Goal: Entertainment & Leisure: Consume media (video, audio)

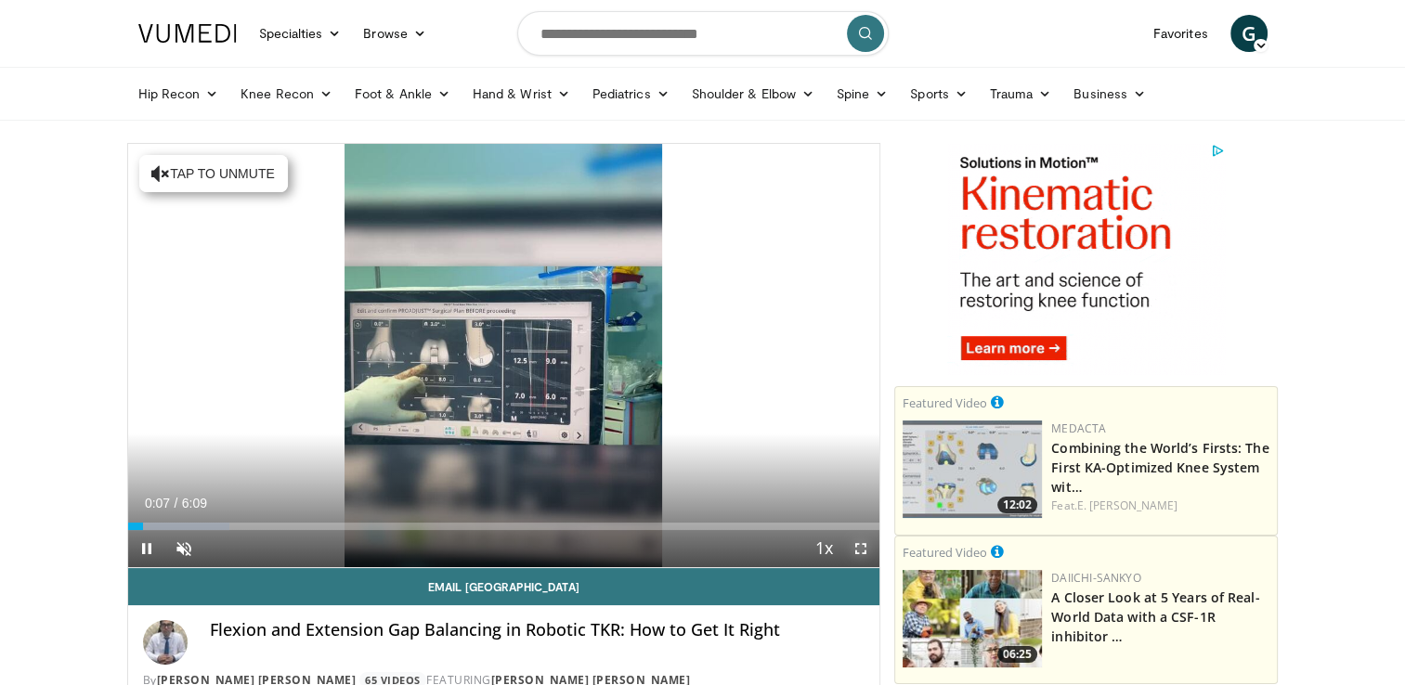
click at [860, 548] on span "Video Player" at bounding box center [860, 548] width 37 height 37
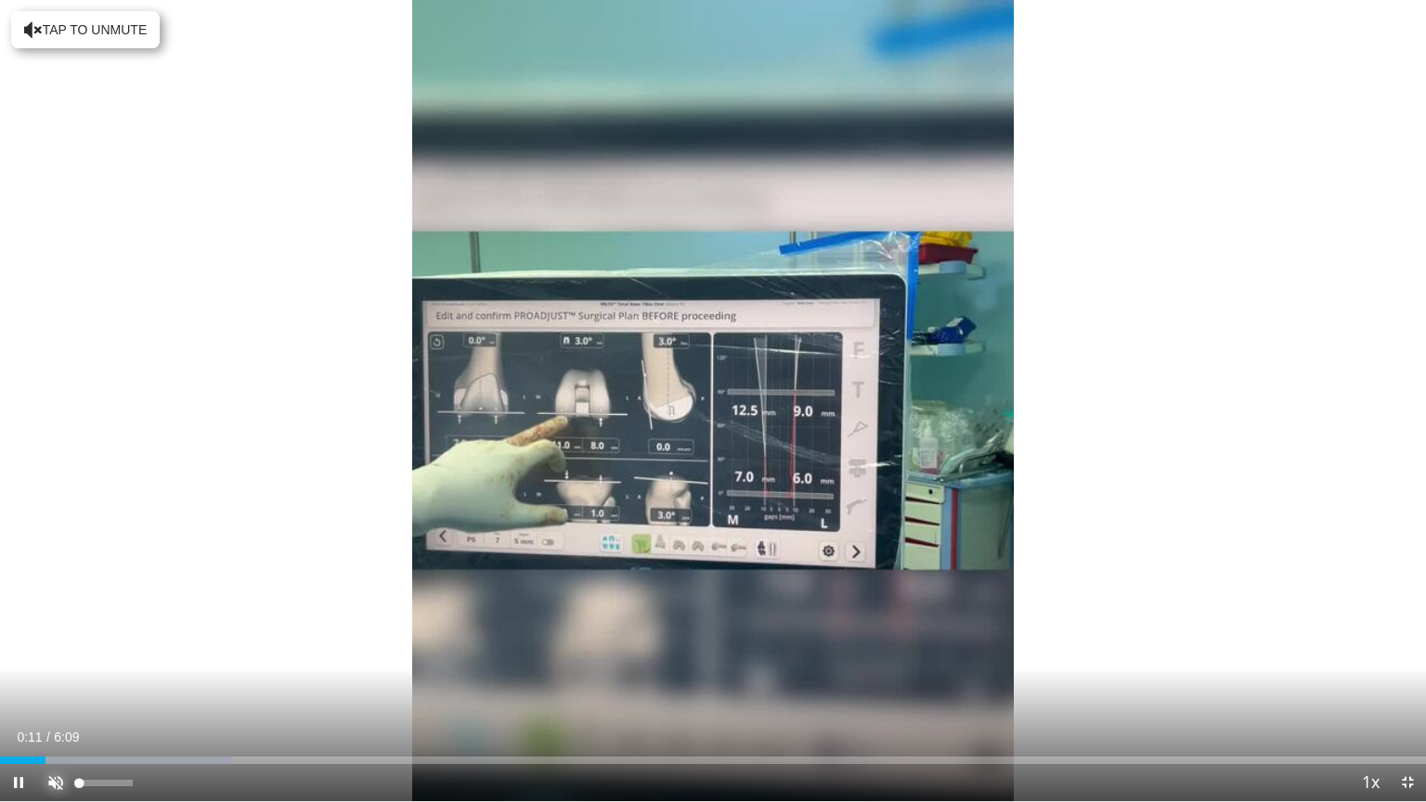
click at [52, 684] on span "Video Player" at bounding box center [55, 782] width 37 height 37
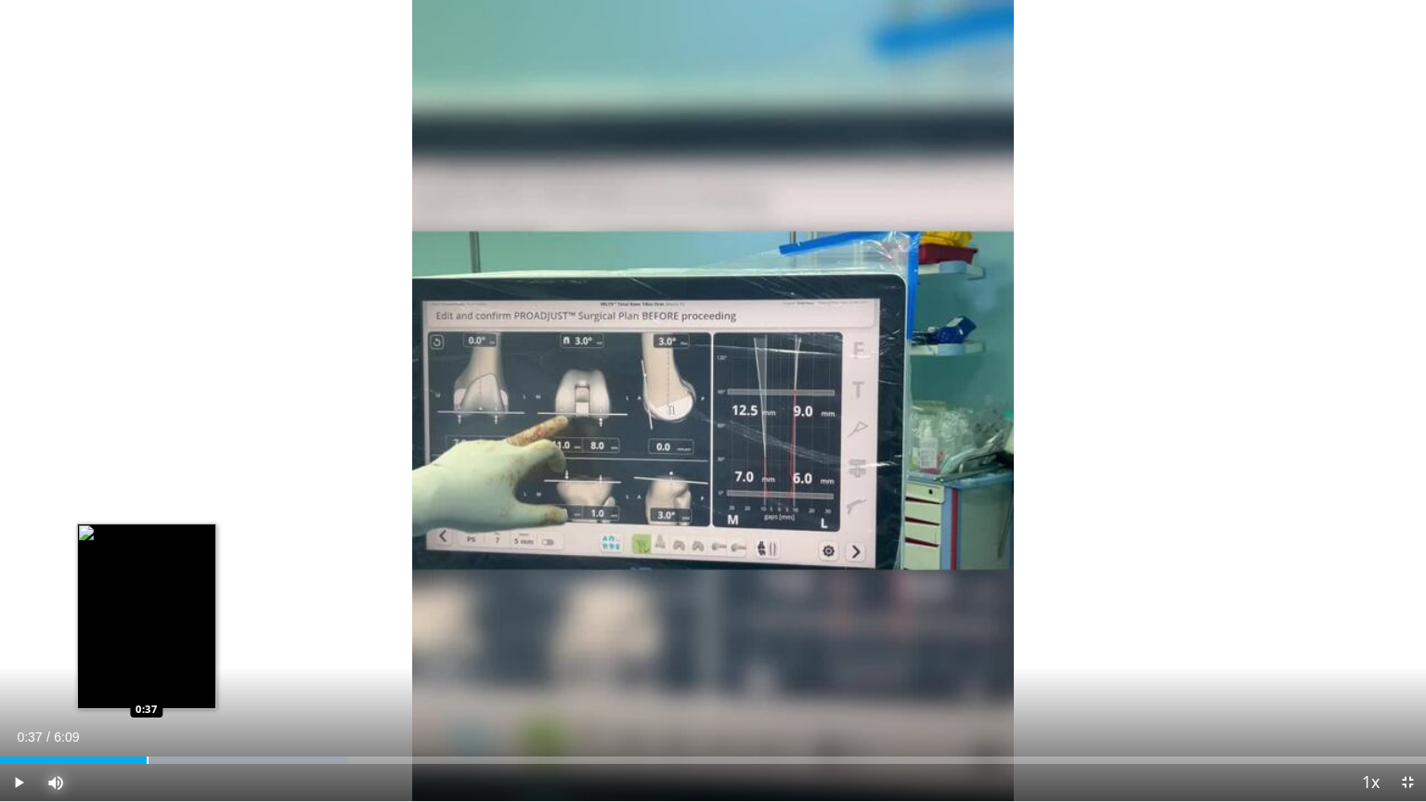
click at [147, 684] on div "Progress Bar" at bounding box center [148, 760] width 2 height 7
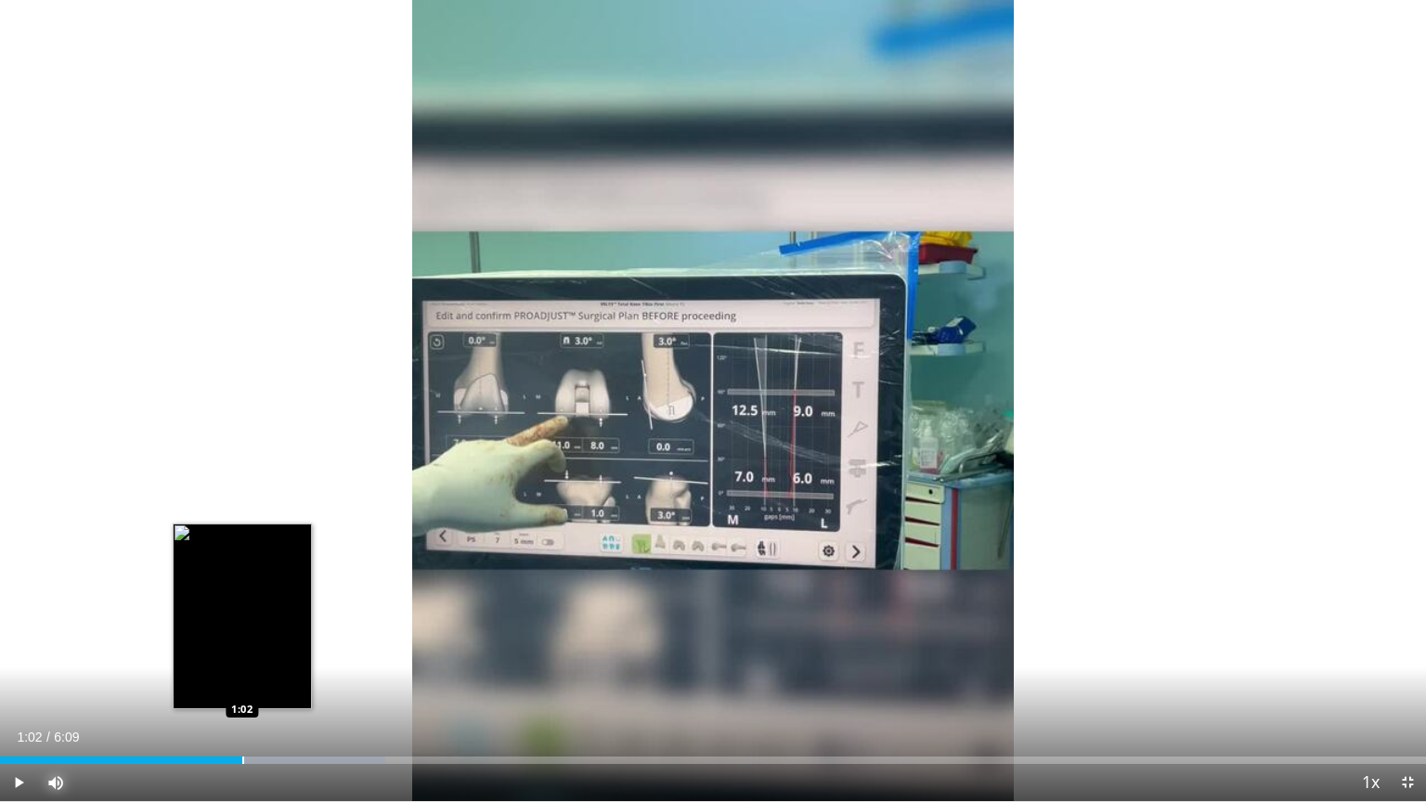
click at [242, 684] on div "Progress Bar" at bounding box center [243, 760] width 2 height 7
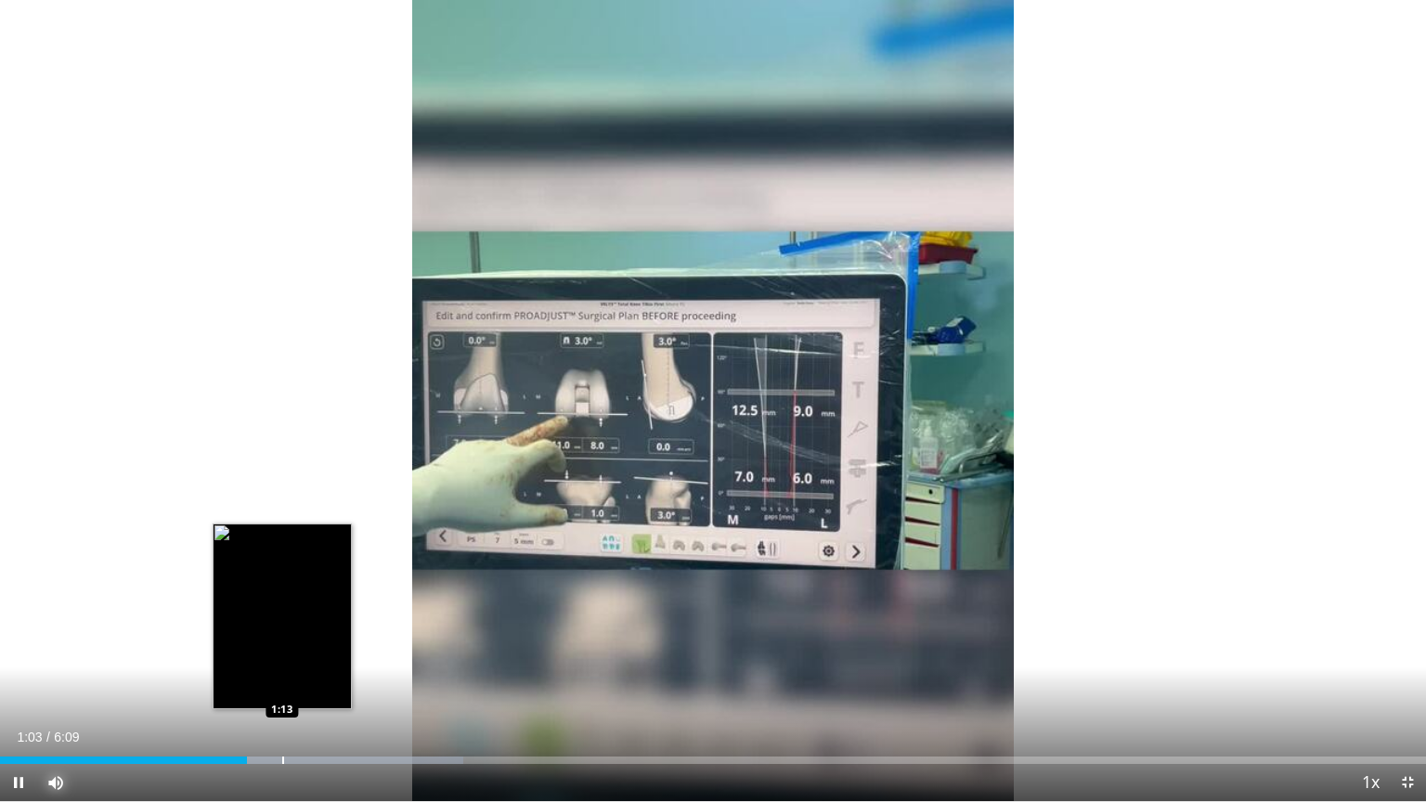
click at [282, 684] on div "Progress Bar" at bounding box center [283, 760] width 2 height 7
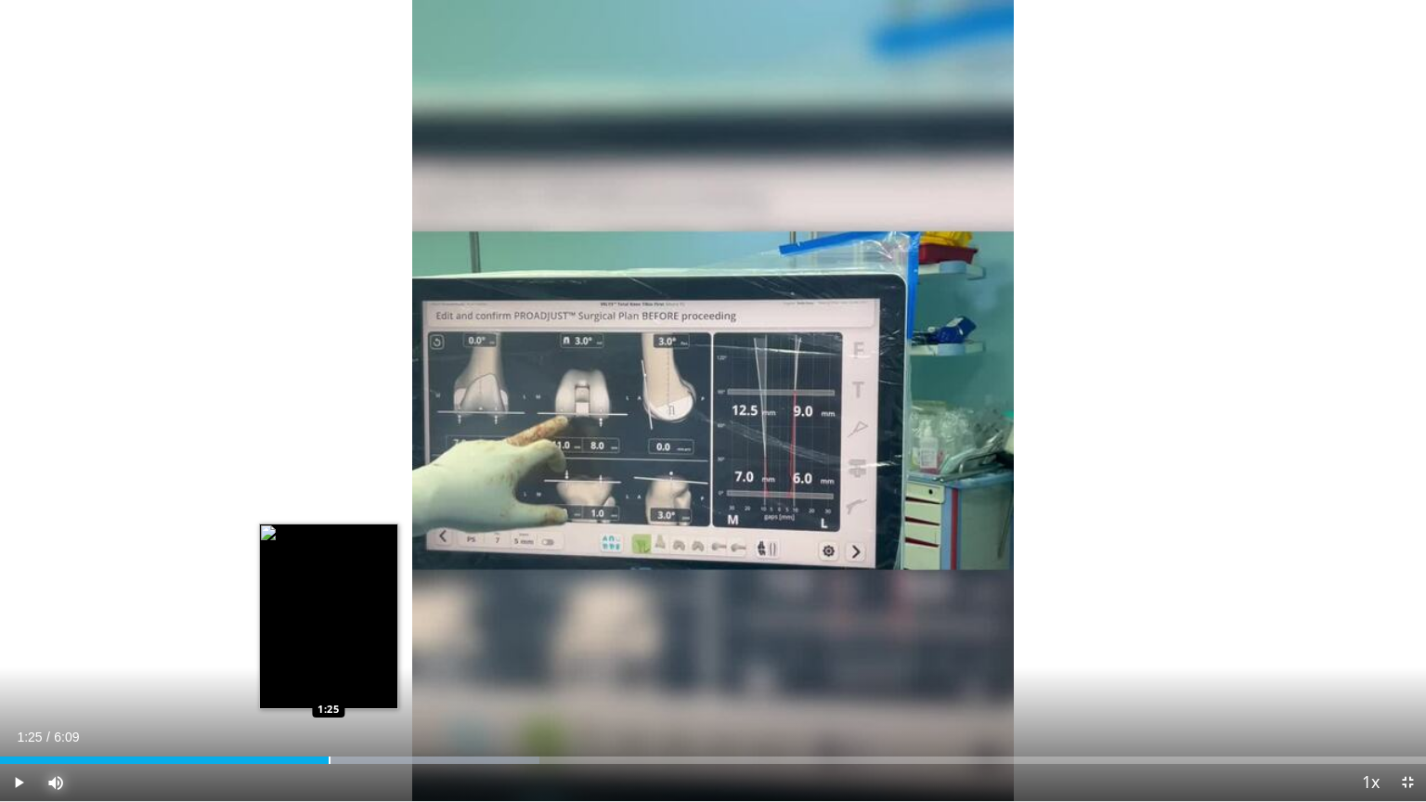
click at [330, 684] on div "Loaded : 37.84% 1:15 1:25" at bounding box center [713, 755] width 1426 height 18
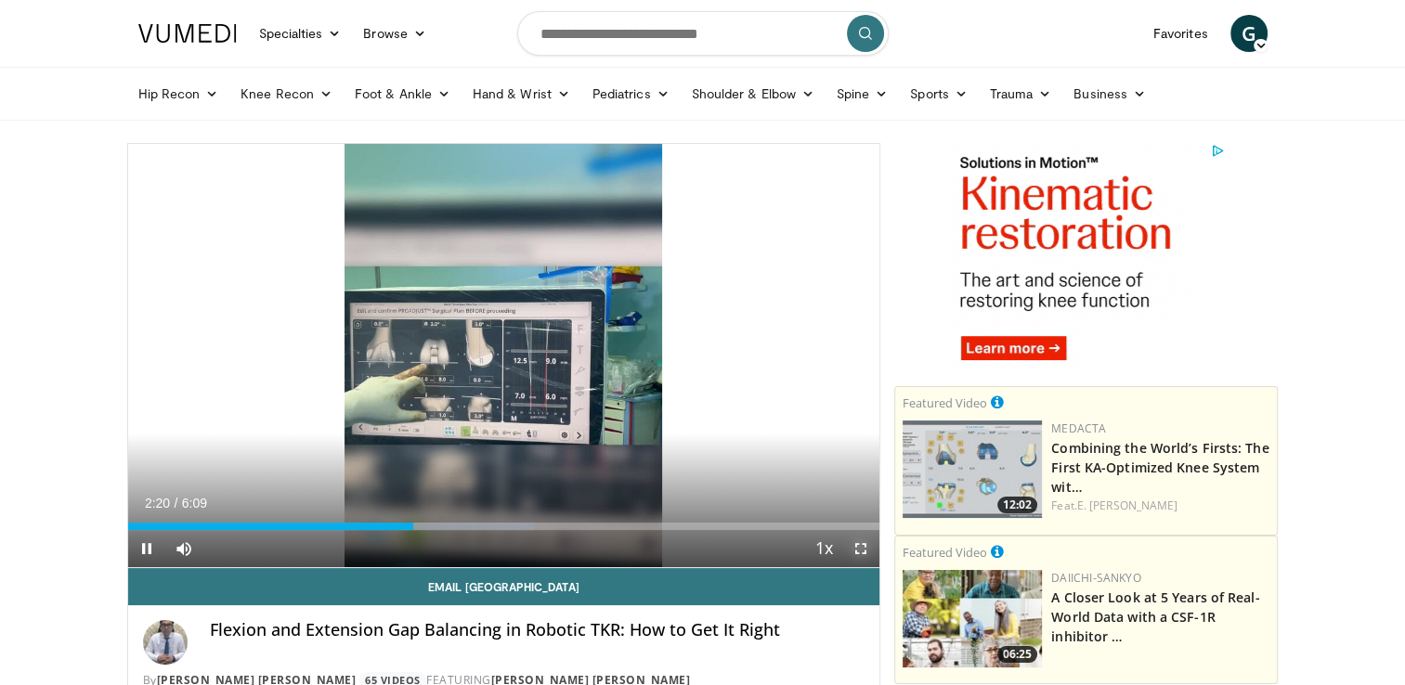
click at [863, 544] on span "Video Player" at bounding box center [860, 548] width 37 height 37
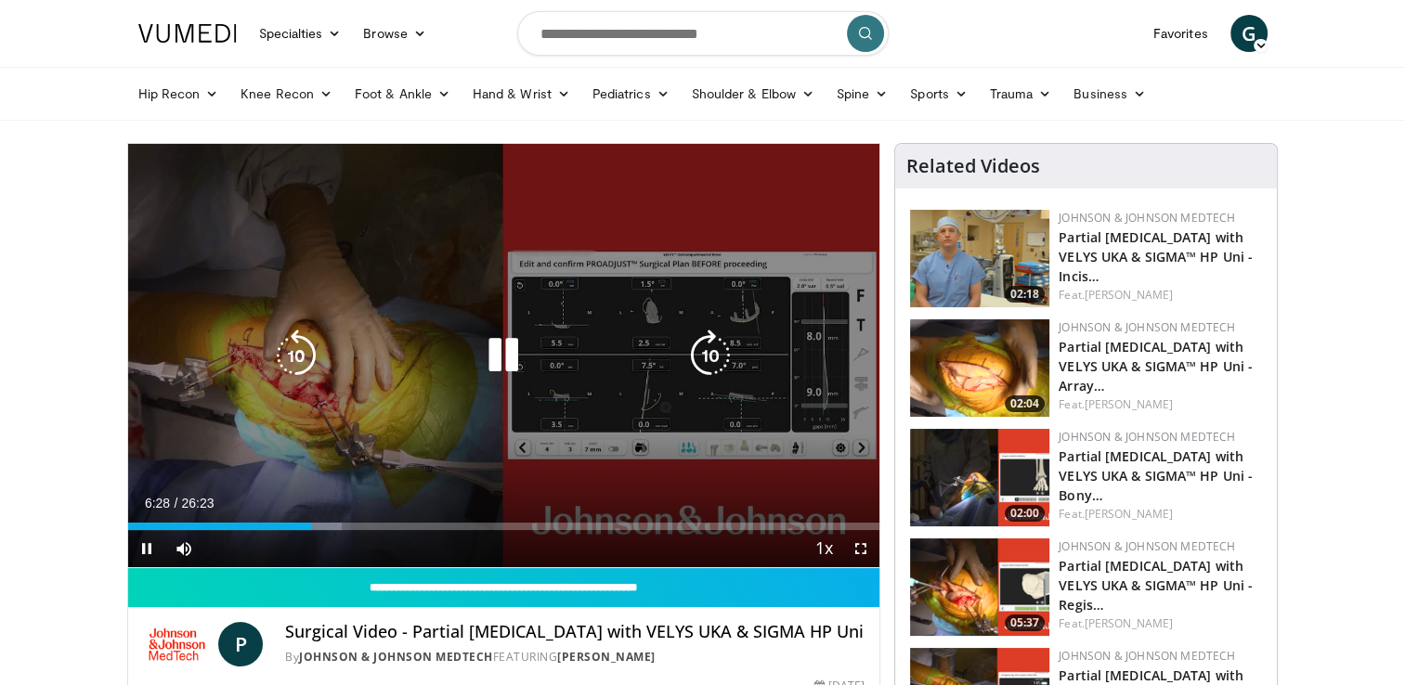
click at [488, 343] on icon "Video Player" at bounding box center [503, 356] width 52 height 52
